Goal: Information Seeking & Learning: Learn about a topic

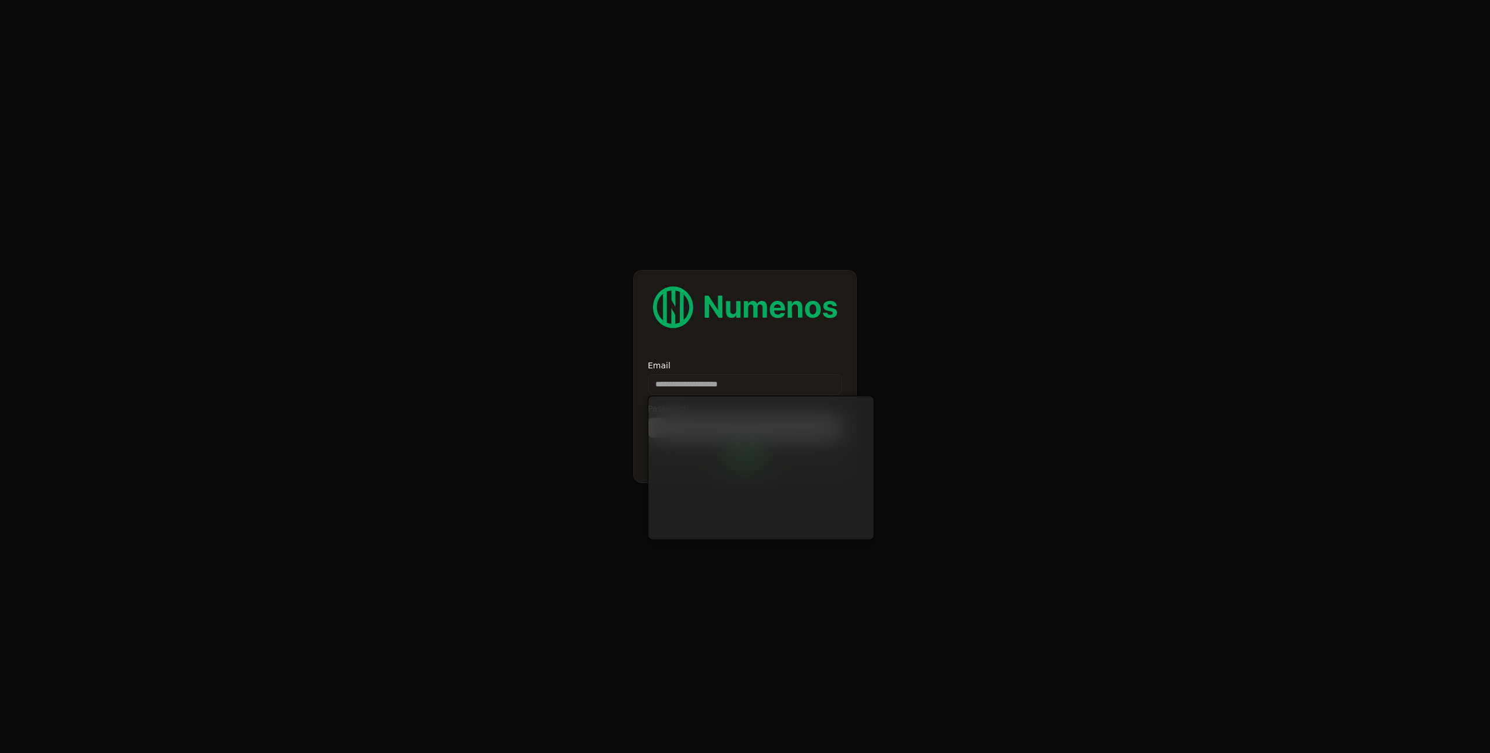
type input "**********"
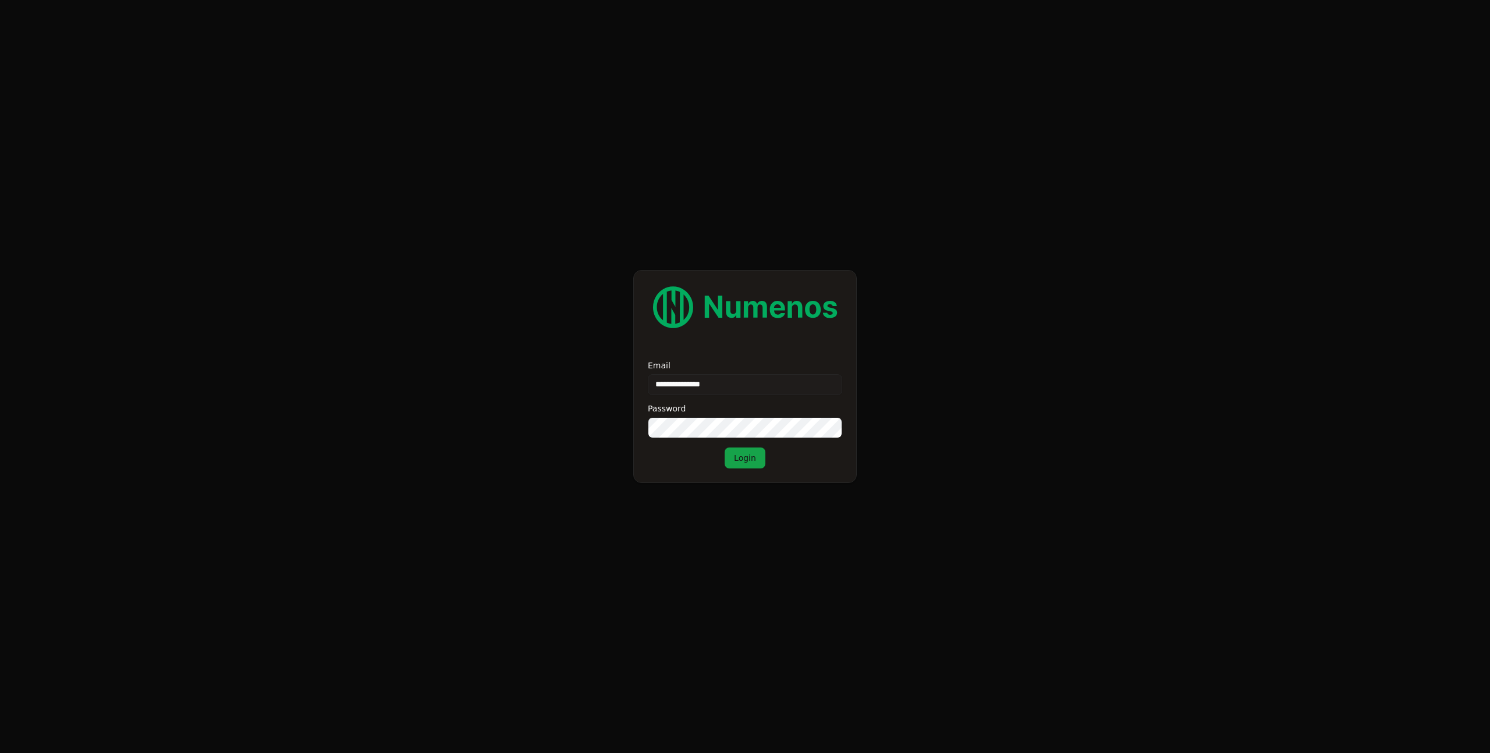
click at [725, 448] on button "Login" at bounding box center [745, 458] width 41 height 21
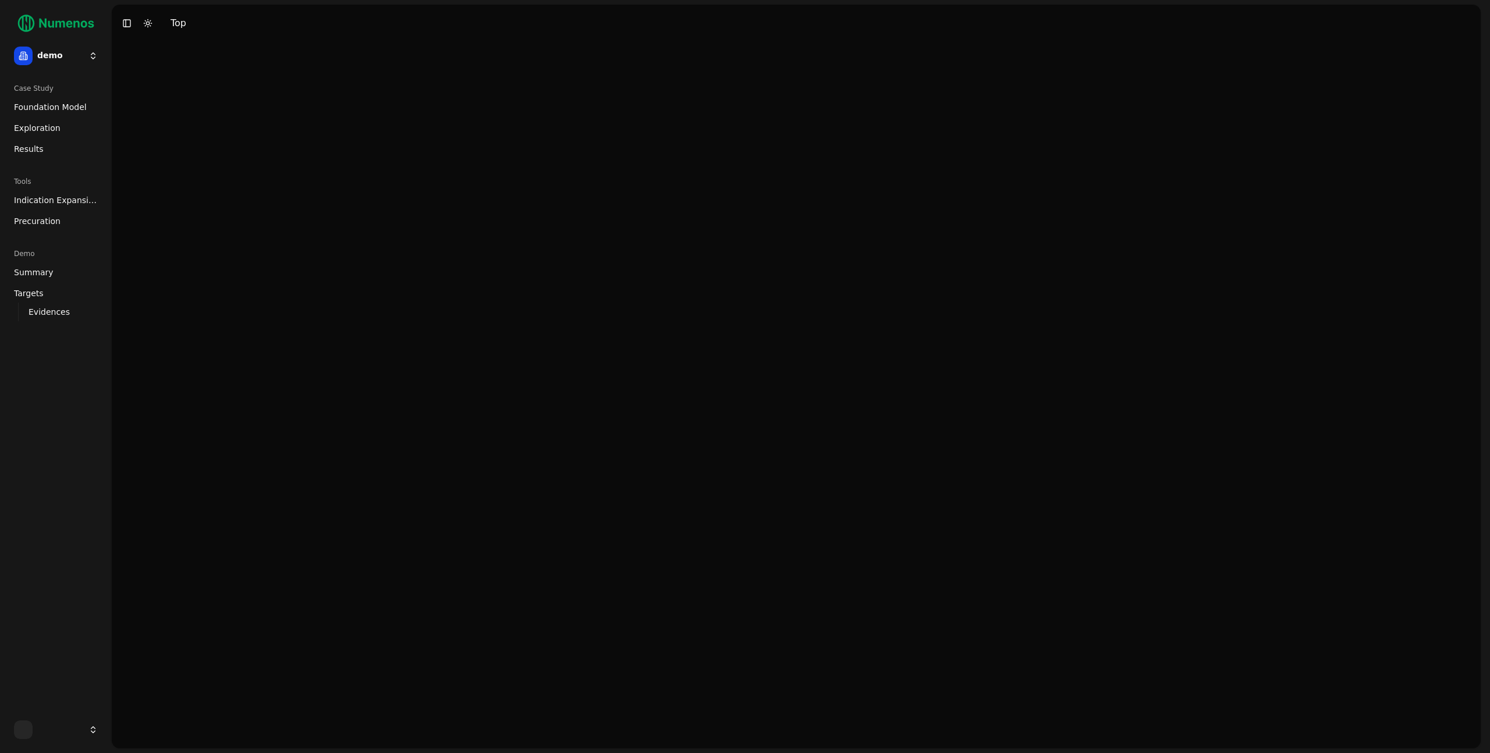
click at [79, 105] on span "Foundation Model" at bounding box center [50, 107] width 73 height 12
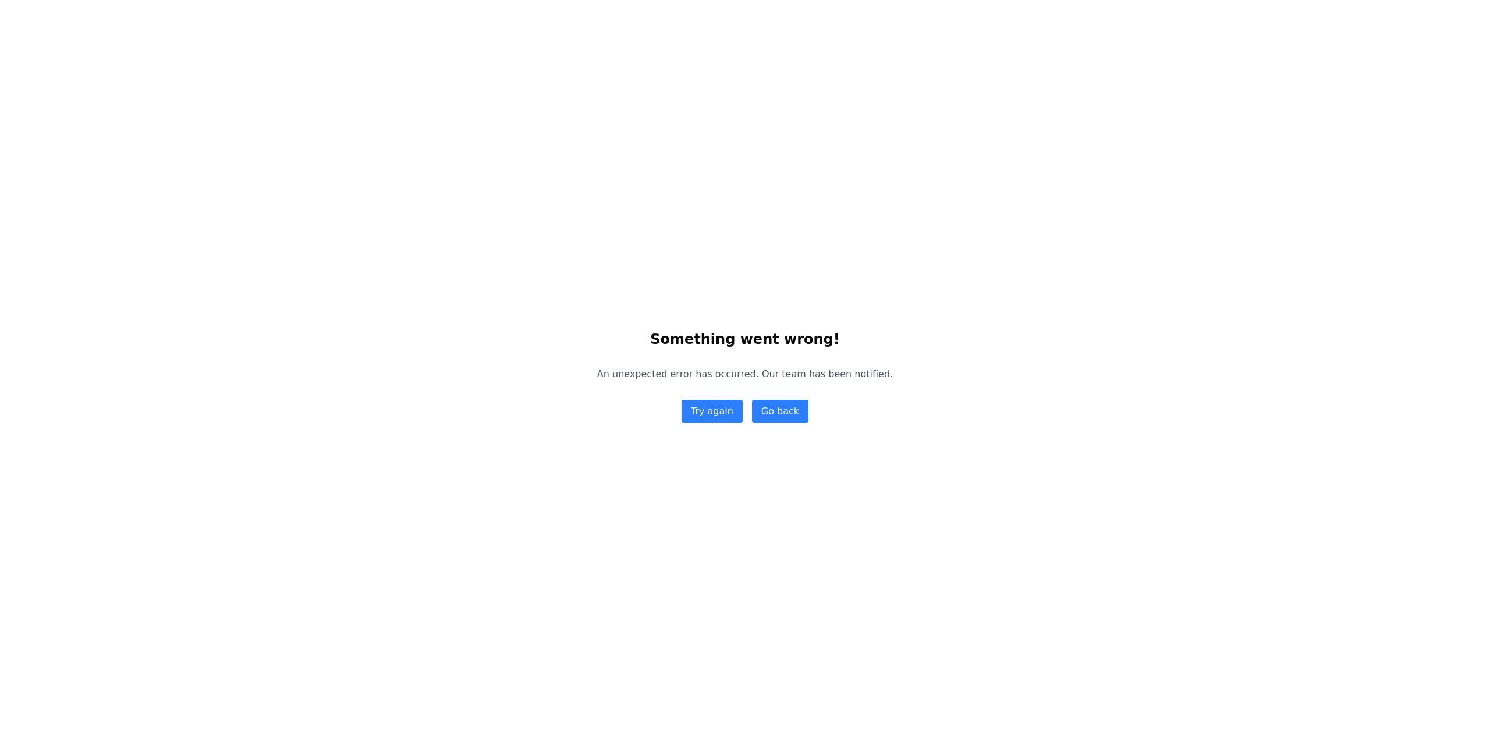
click at [715, 279] on div "Something went wrong! An unexpected error has occurred. Our team has been notif…" at bounding box center [745, 376] width 1490 height 753
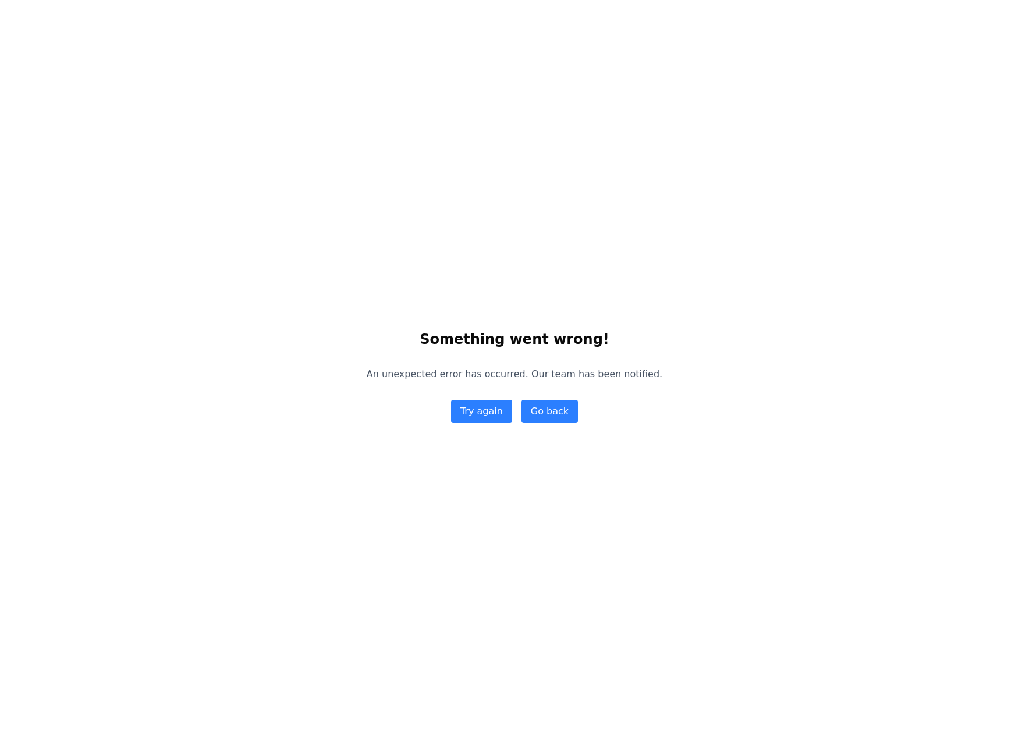
click at [715, 279] on div "Something went wrong! An unexpected error has occurred. Our team has been notif…" at bounding box center [514, 376] width 1029 height 753
drag, startPoint x: 860, startPoint y: 327, endPoint x: 887, endPoint y: 297, distance: 40.4
click at [860, 327] on div "Something went wrong! An unexpected error has occurred. Our team has been notif…" at bounding box center [514, 376] width 1029 height 753
click at [826, 185] on div "Something went wrong! An unexpected error has occurred. Our team has been notif…" at bounding box center [514, 376] width 1029 height 753
click at [495, 417] on button "Try again" at bounding box center [481, 411] width 61 height 23
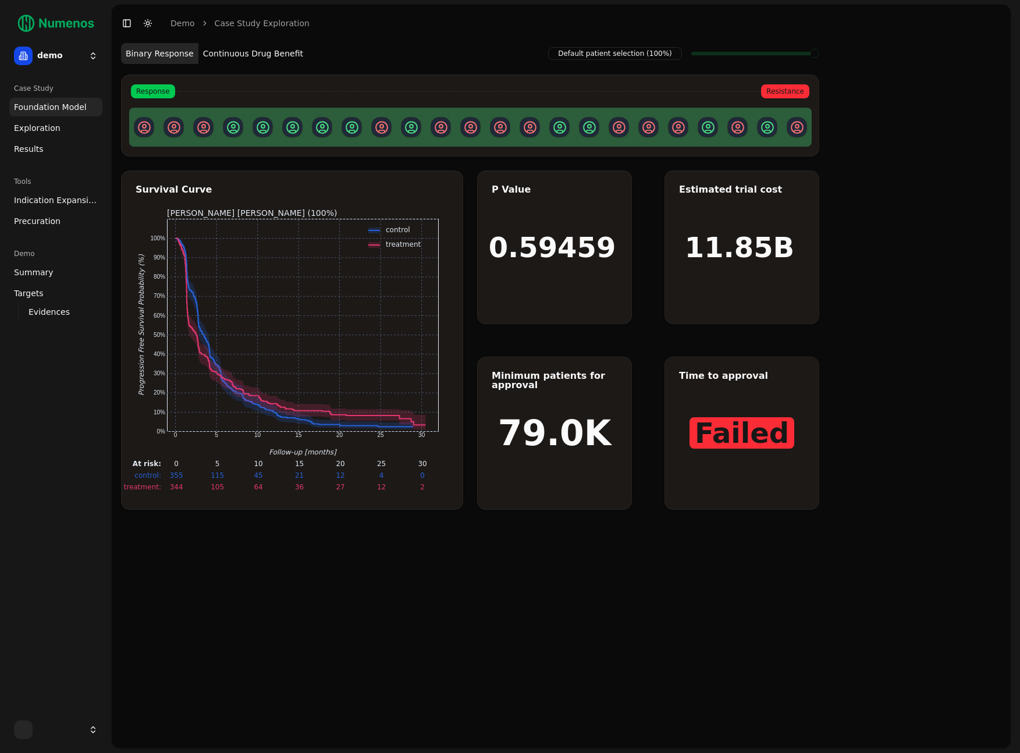
click at [873, 111] on div "Default patient selection (100%) Binary Response Continuous Drug Benefit Respon…" at bounding box center [561, 395] width 899 height 707
